Goal: Task Accomplishment & Management: Use online tool/utility

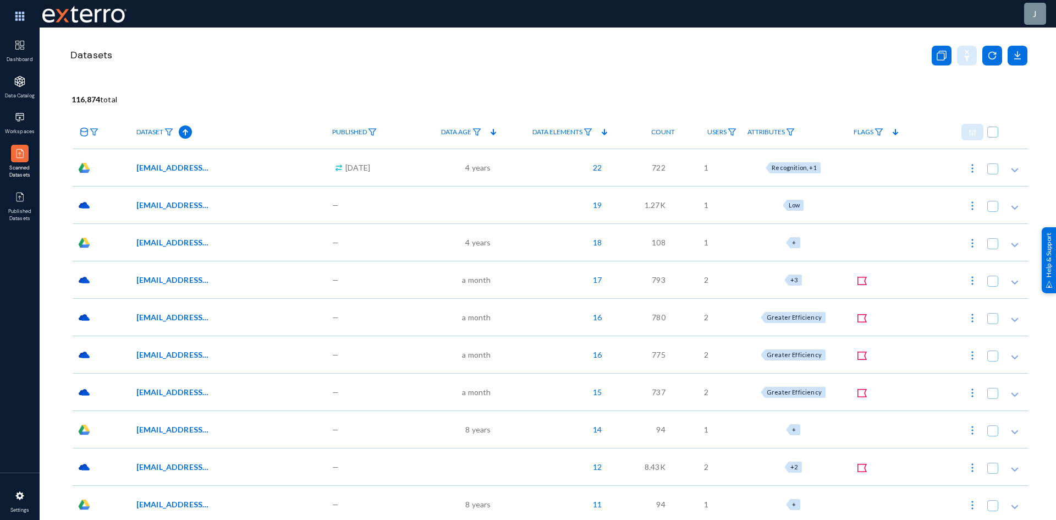
click at [184, 169] on span "[EMAIL_ADDRESS][URL][DOMAIN_NAME] Test Data(AI)/Regex Test Data_2-20210517T1354…" at bounding box center [173, 168] width 74 height 12
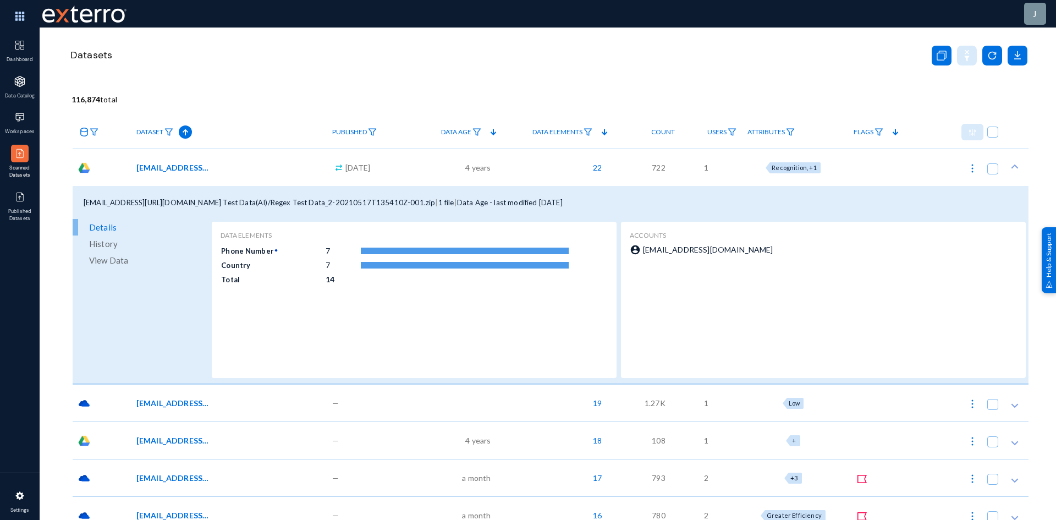
click at [968, 175] on button at bounding box center [972, 168] width 22 height 22
checkbox input "true"
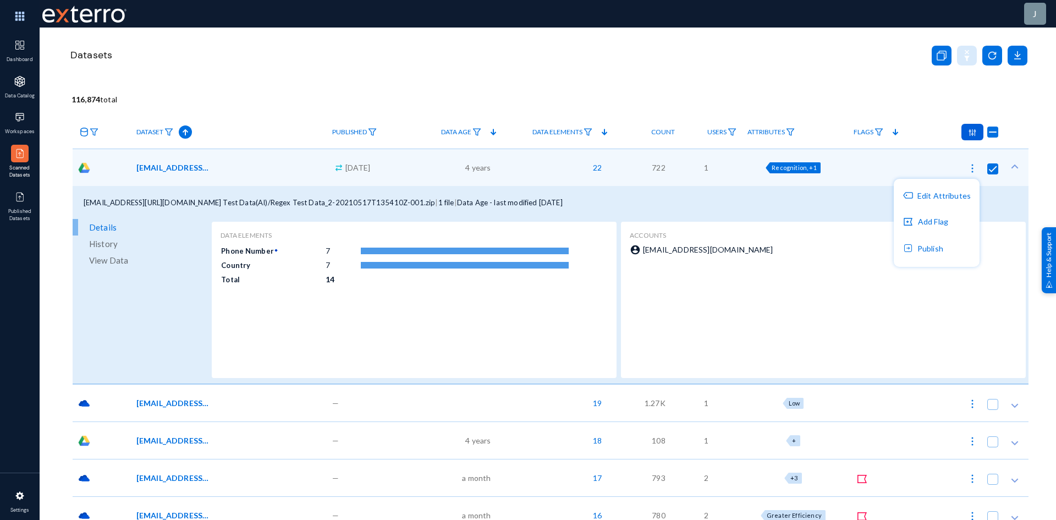
click at [959, 86] on div at bounding box center [528, 260] width 1056 height 520
click at [937, 59] on icon at bounding box center [940, 56] width 7 height 7
click at [796, 168] on span "Recognition, +1" at bounding box center [794, 167] width 45 height 7
checkbox input "true"
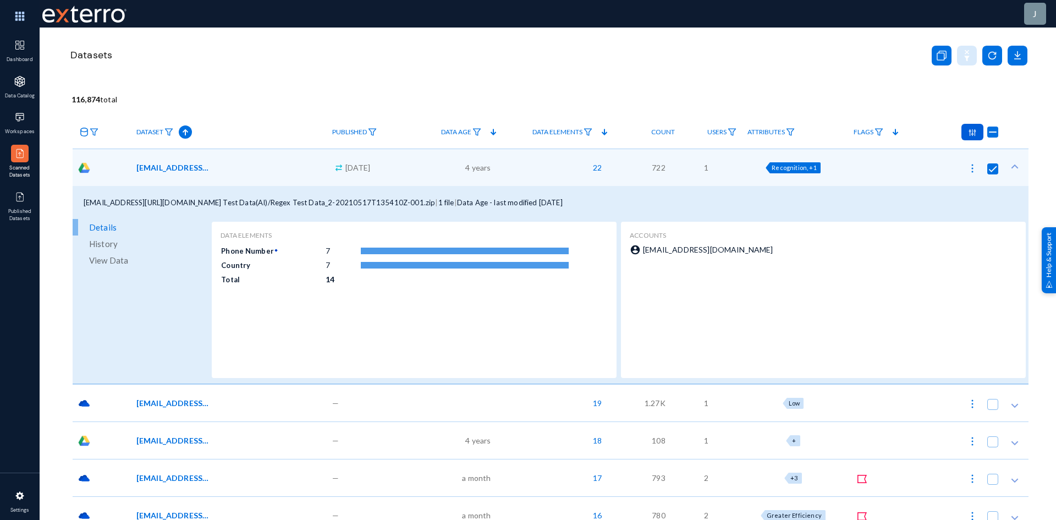
checkbox input "true"
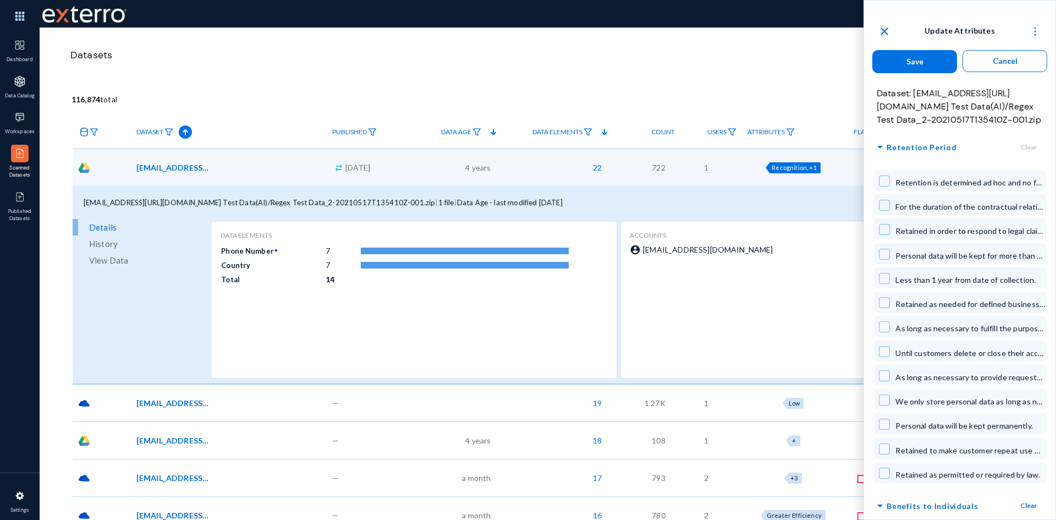
click at [868, 317] on div "arrow_drop_down Retention Period Clear Retention is determined ad hoc and no fo…" at bounding box center [959, 311] width 191 height 347
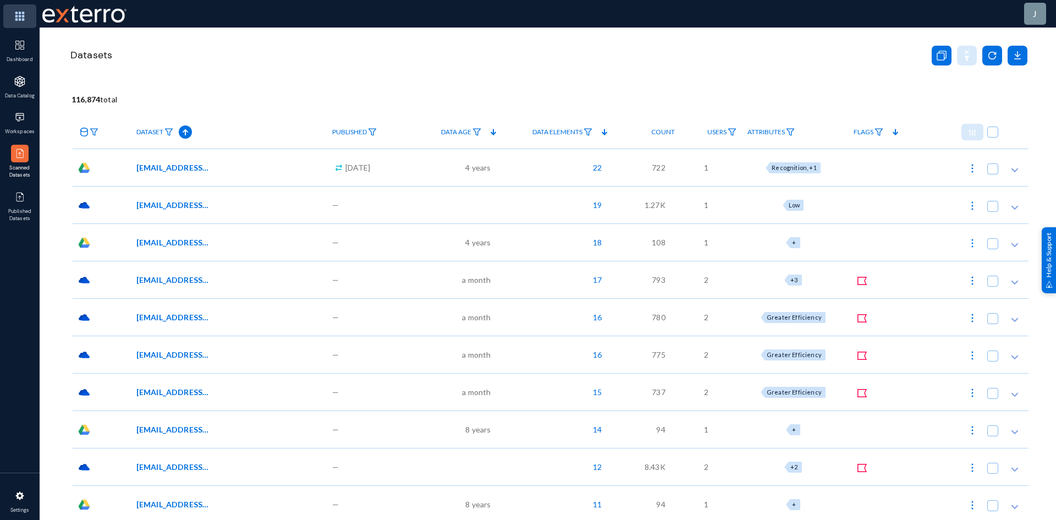
click at [17, 18] on img at bounding box center [19, 16] width 33 height 24
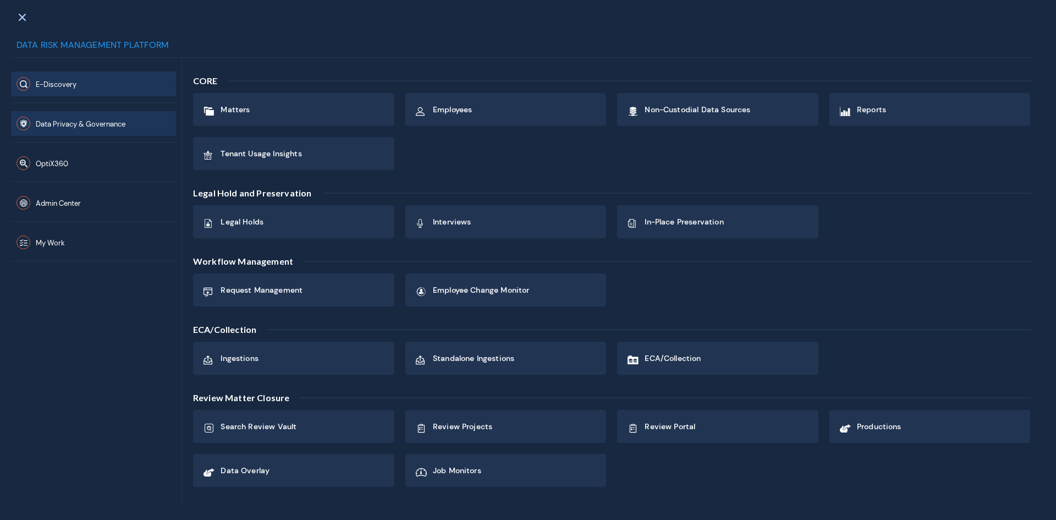
click at [61, 125] on span "Data Privacy & Governance" at bounding box center [81, 123] width 90 height 9
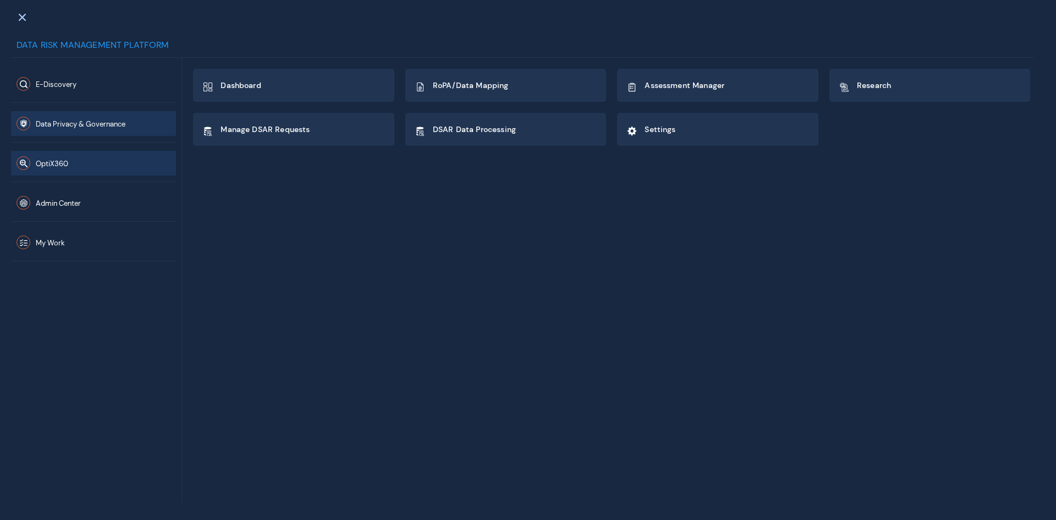
click at [47, 167] on span "OptiX360" at bounding box center [52, 163] width 32 height 9
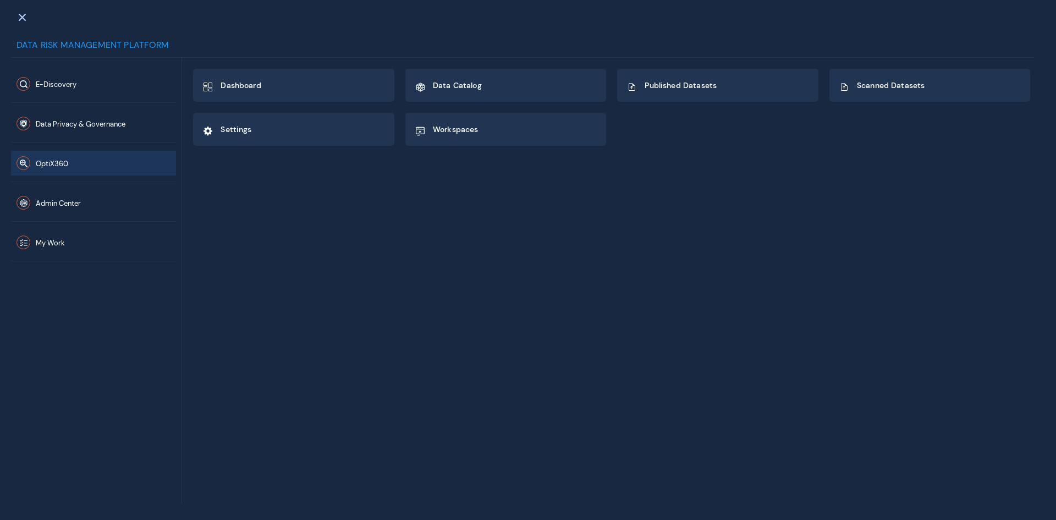
click at [45, 143] on div "OptiX360" at bounding box center [93, 162] width 165 height 40
click at [46, 131] on button "Data Privacy & Governance" at bounding box center [93, 123] width 165 height 25
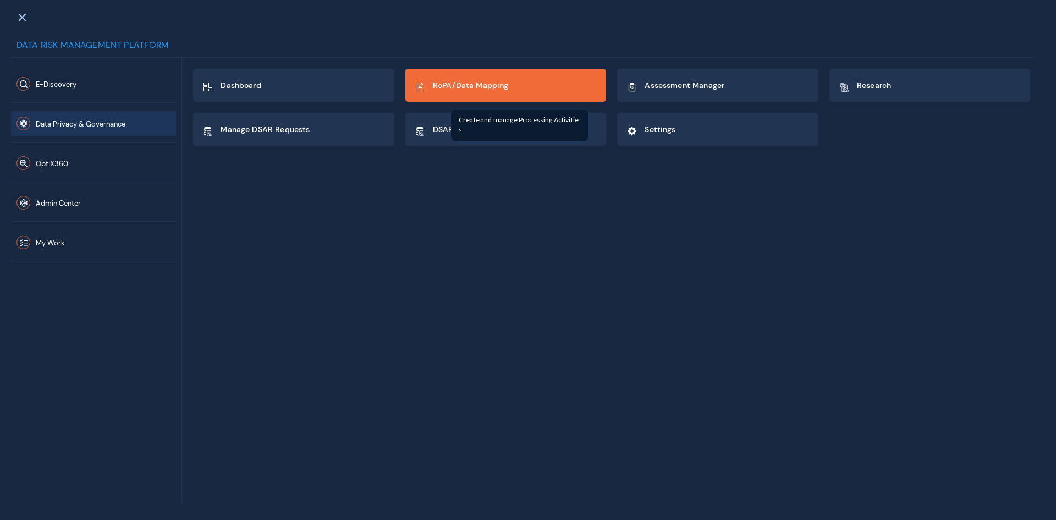
click at [437, 94] on div "RoPA/Data Mapping" at bounding box center [471, 87] width 76 height 19
